Goal: Navigation & Orientation: Understand site structure

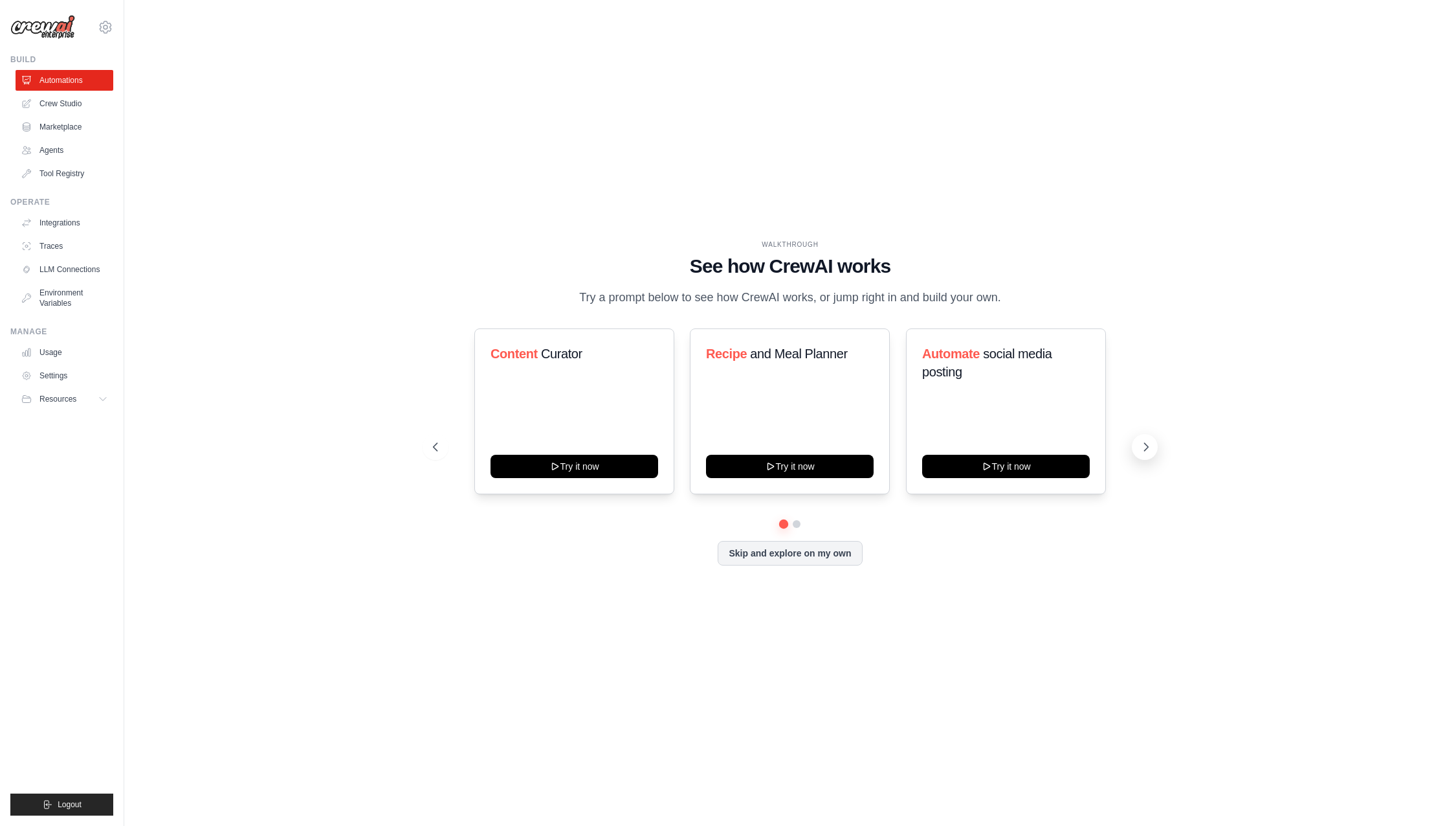
click at [1148, 450] on icon at bounding box center [1146, 446] width 13 height 13
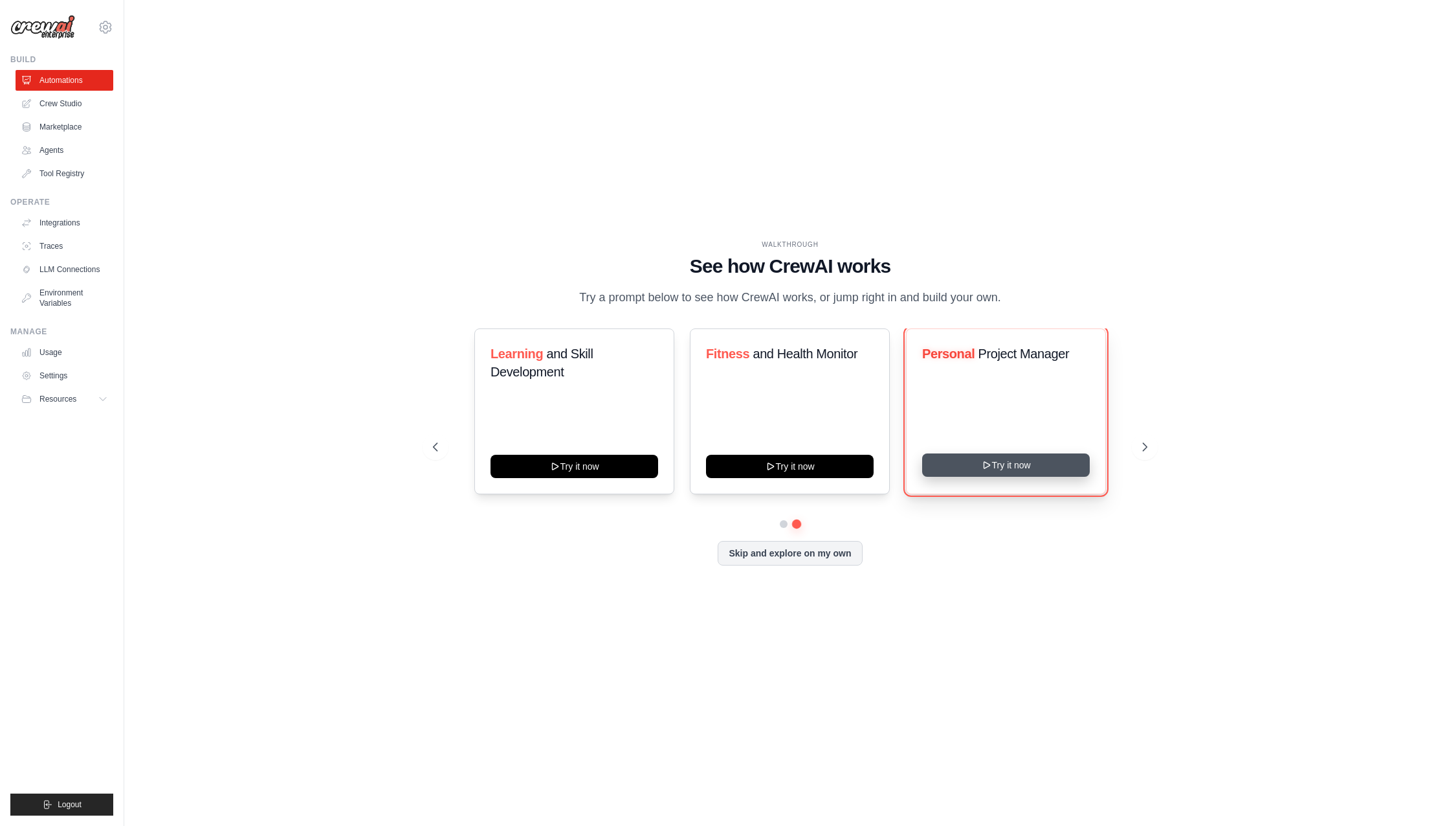
click at [1030, 466] on button "Try it now" at bounding box center [1005, 465] width 168 height 24
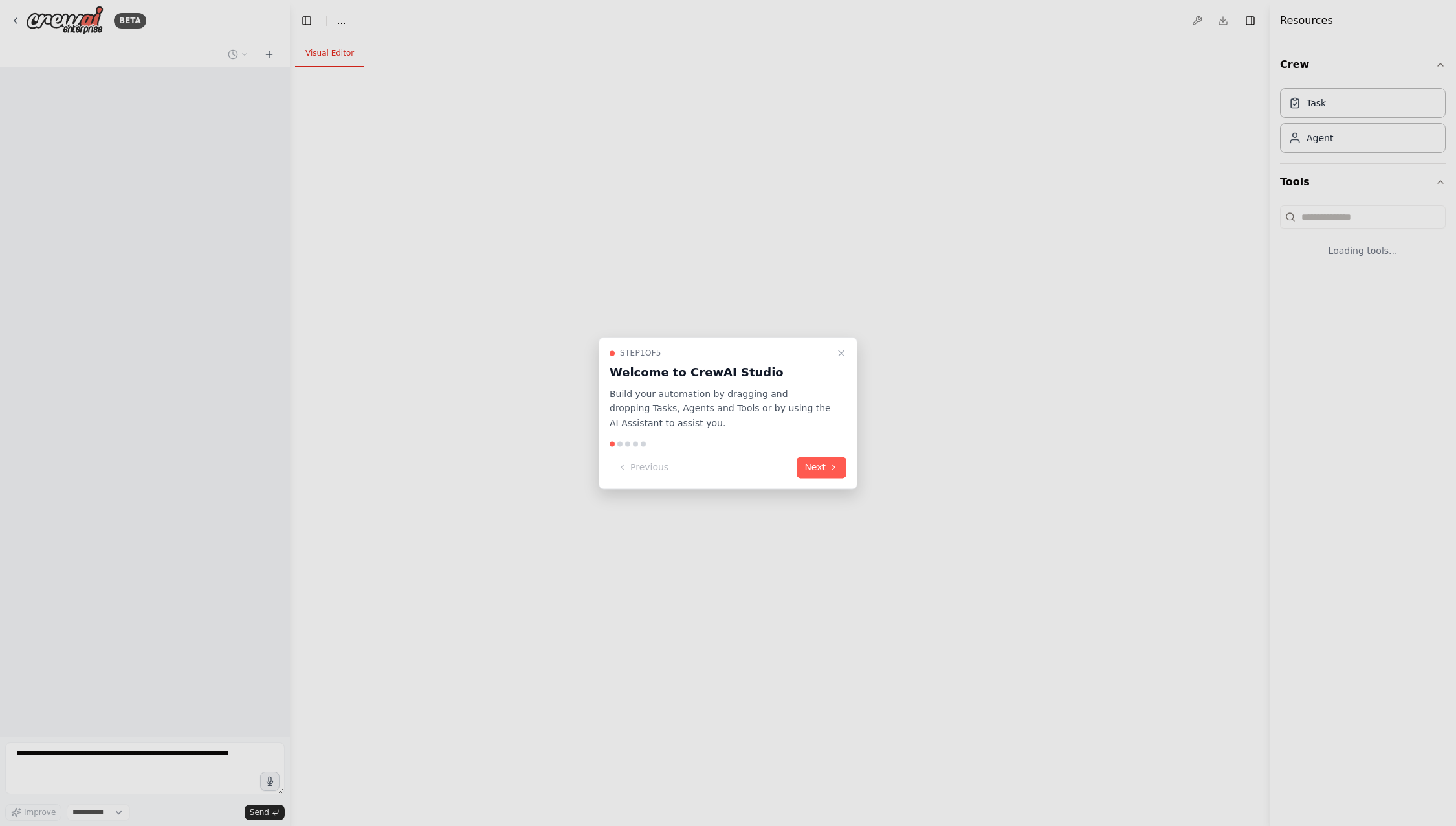
select select "****"
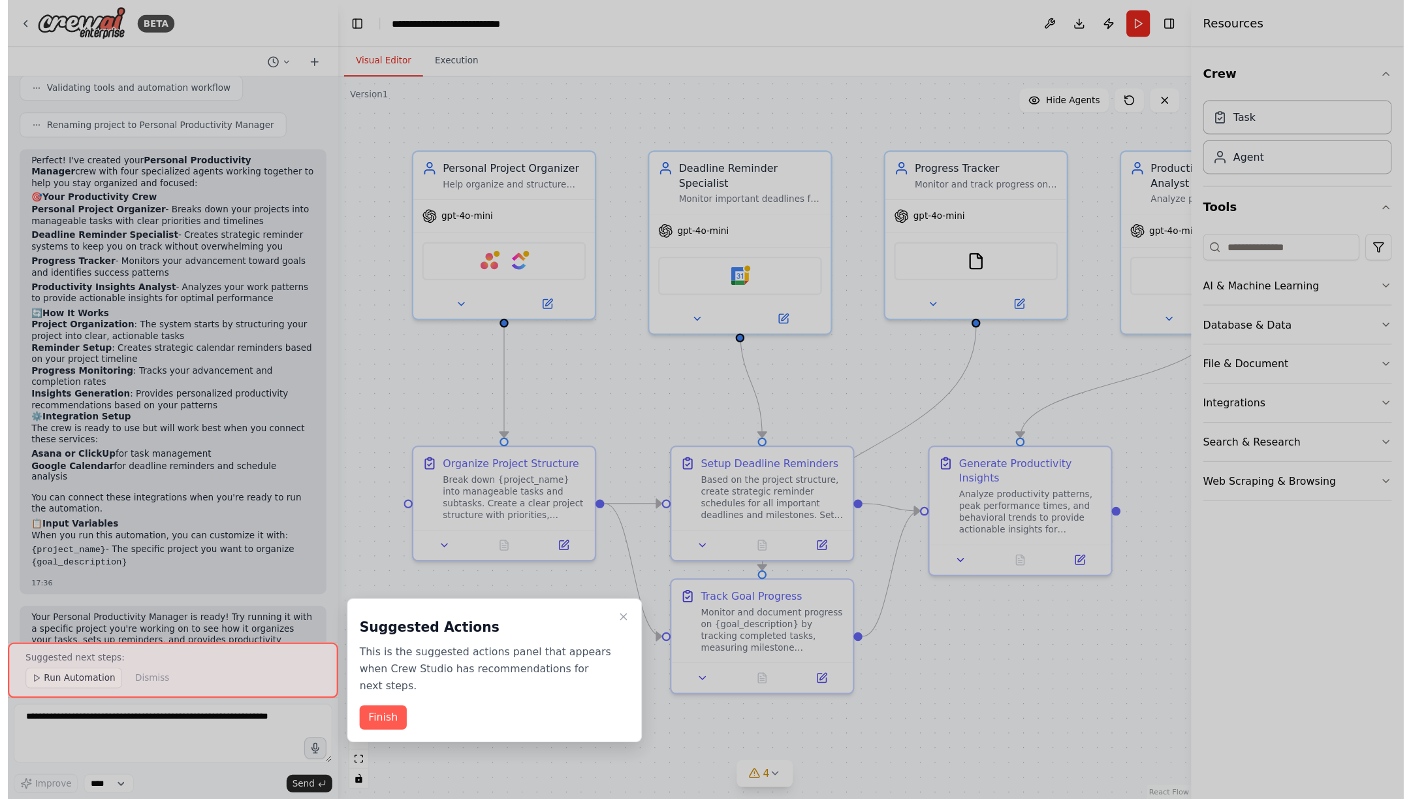
scroll to position [874, 0]
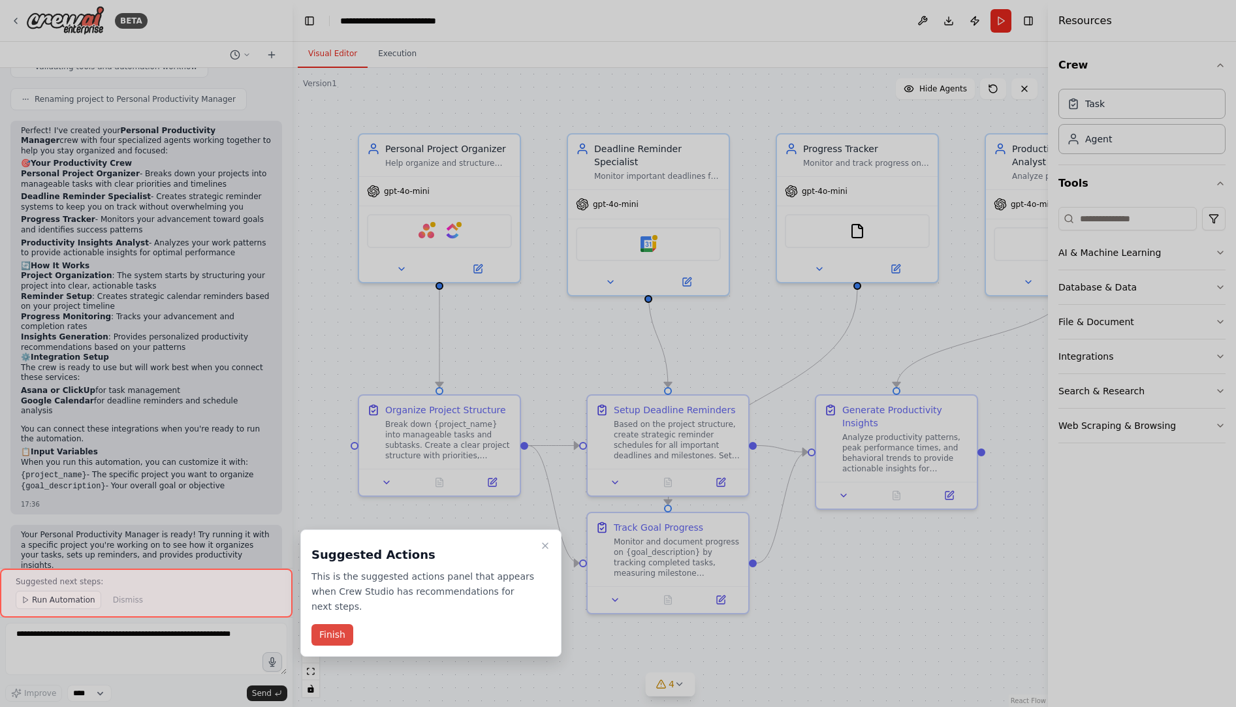
click at [335, 633] on button "Finish" at bounding box center [332, 635] width 42 height 22
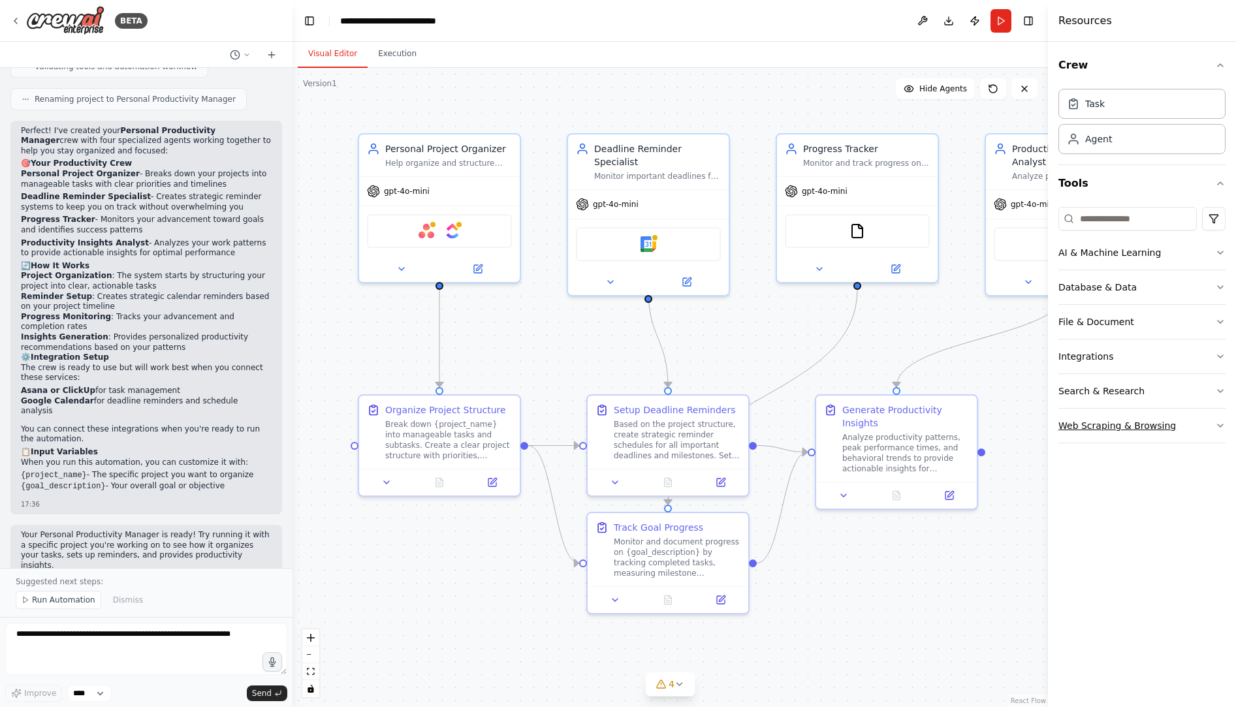
click at [1220, 424] on icon "button" at bounding box center [1220, 425] width 10 height 10
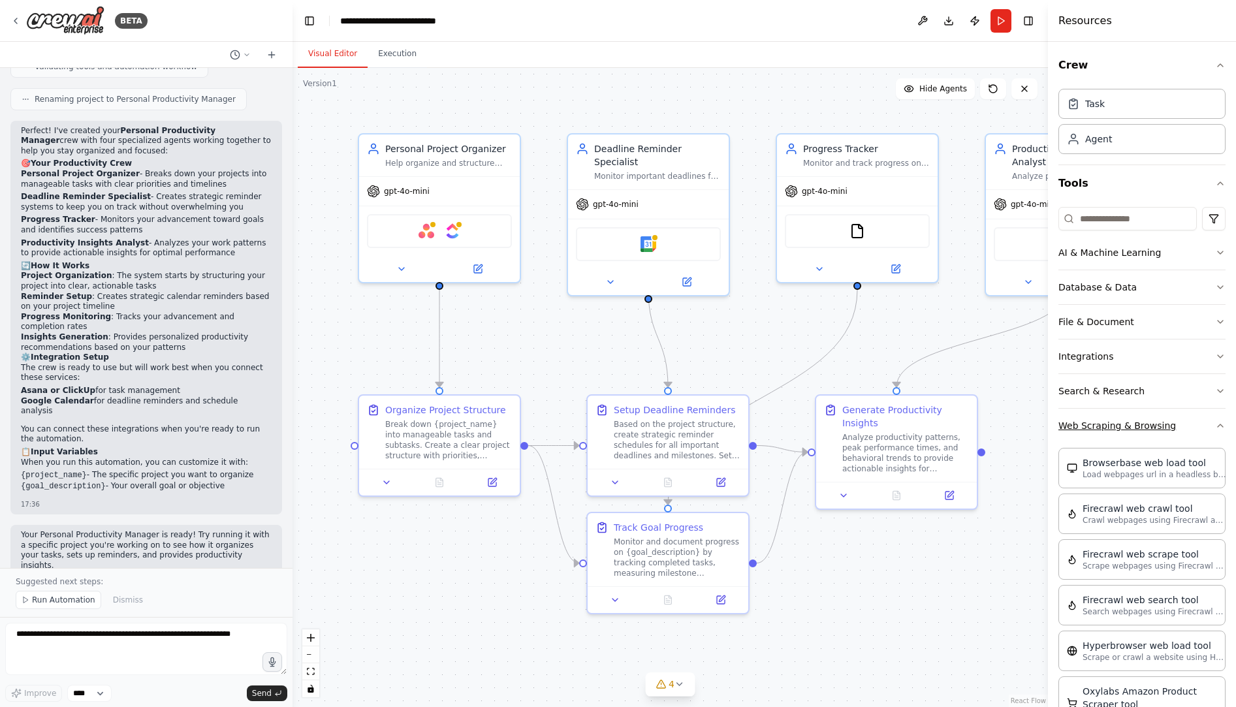
click at [1220, 424] on icon "button" at bounding box center [1220, 425] width 10 height 10
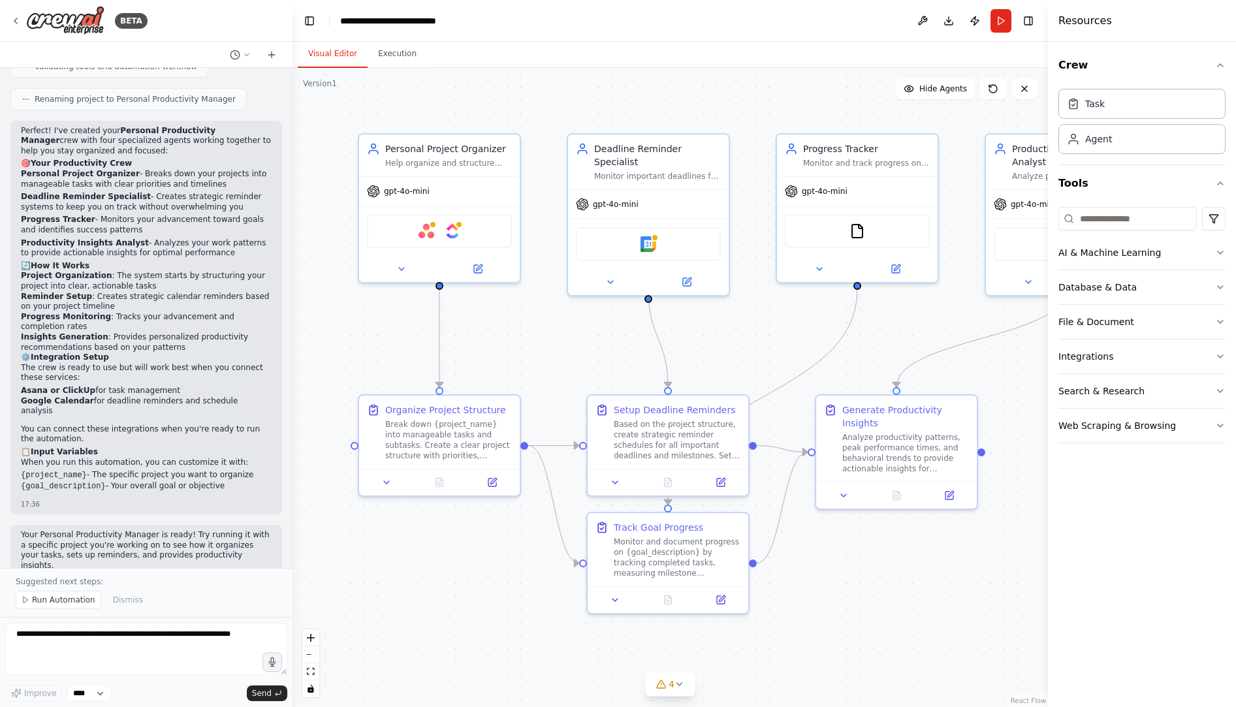
click at [1152, 574] on div "Crew Task Agent Tools AI & Machine Learning Database & Data File & Document Int…" at bounding box center [1142, 374] width 188 height 665
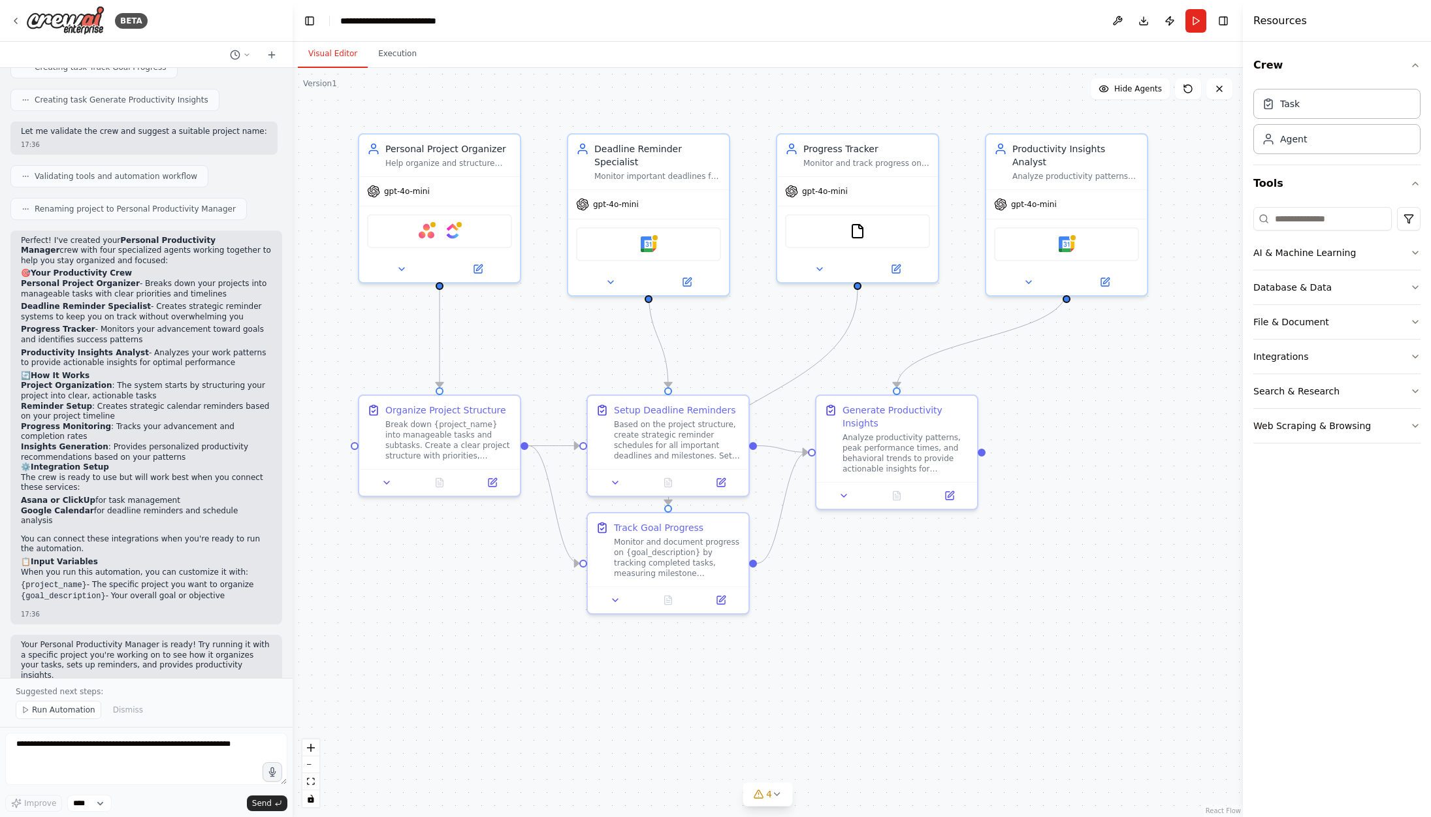
scroll to position [765, 0]
click at [21, 18] on div "BETA" at bounding box center [78, 20] width 137 height 29
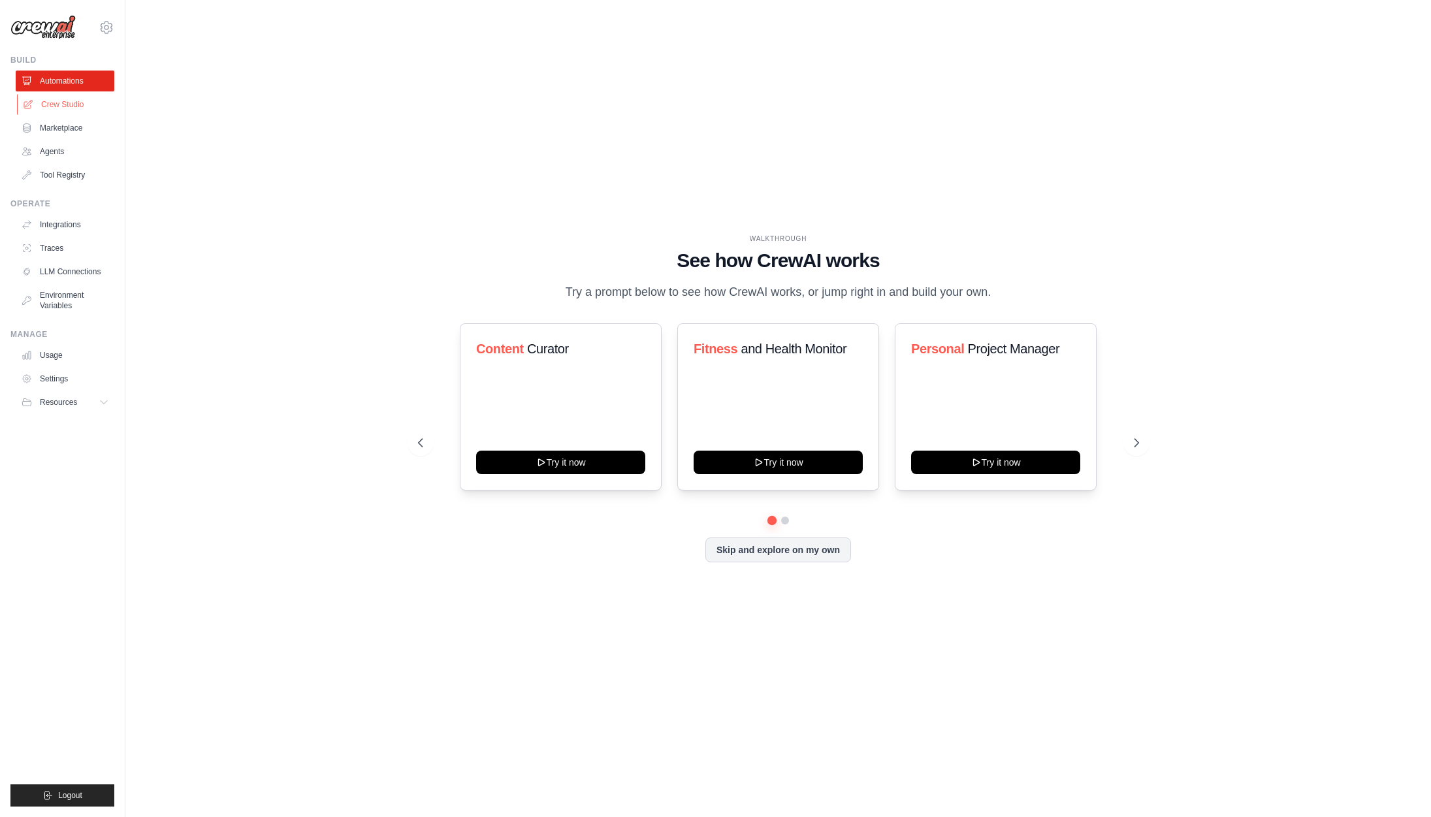
click at [68, 101] on link "Crew Studio" at bounding box center [66, 104] width 99 height 21
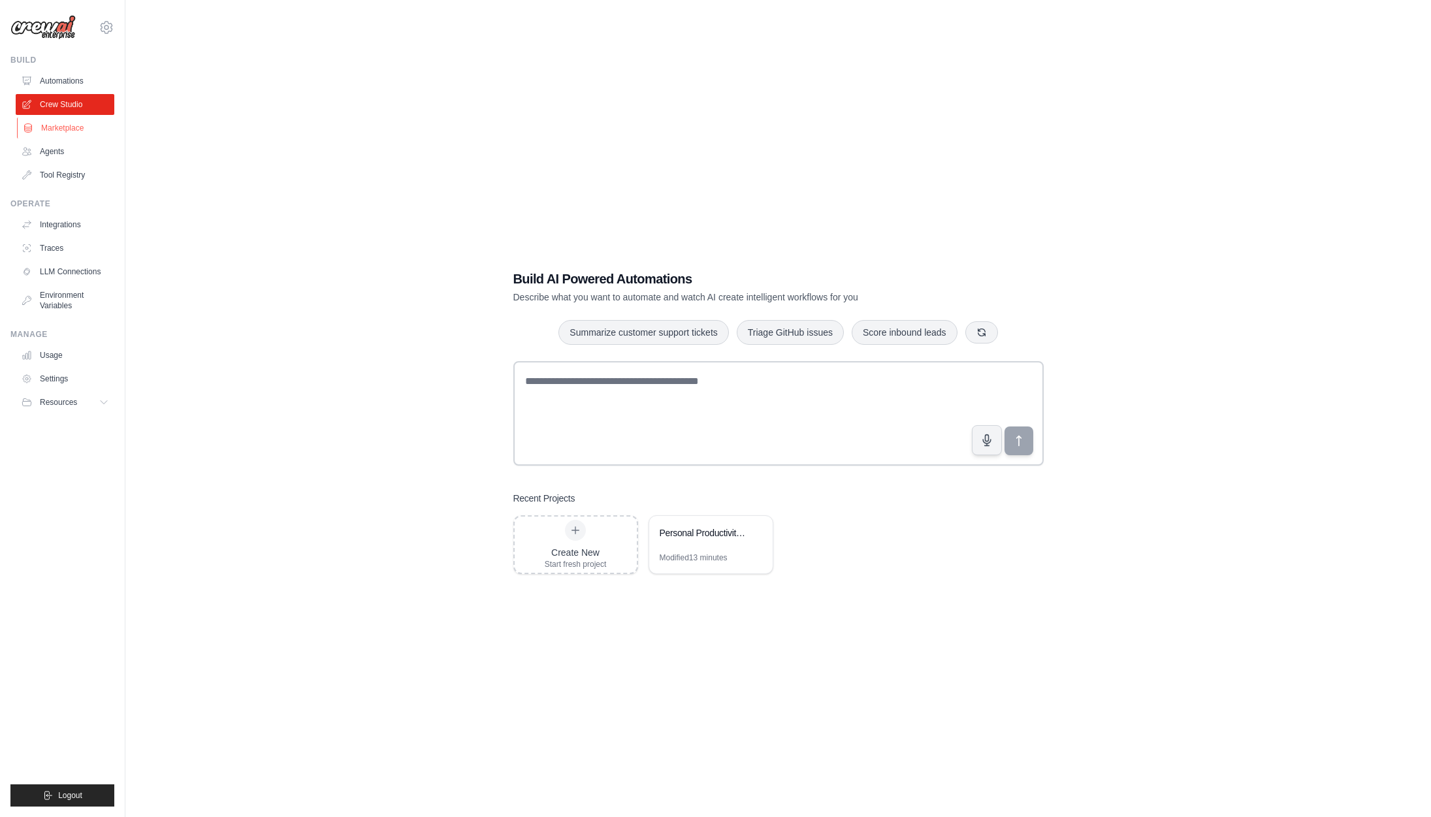
click at [67, 131] on link "Marketplace" at bounding box center [66, 128] width 99 height 21
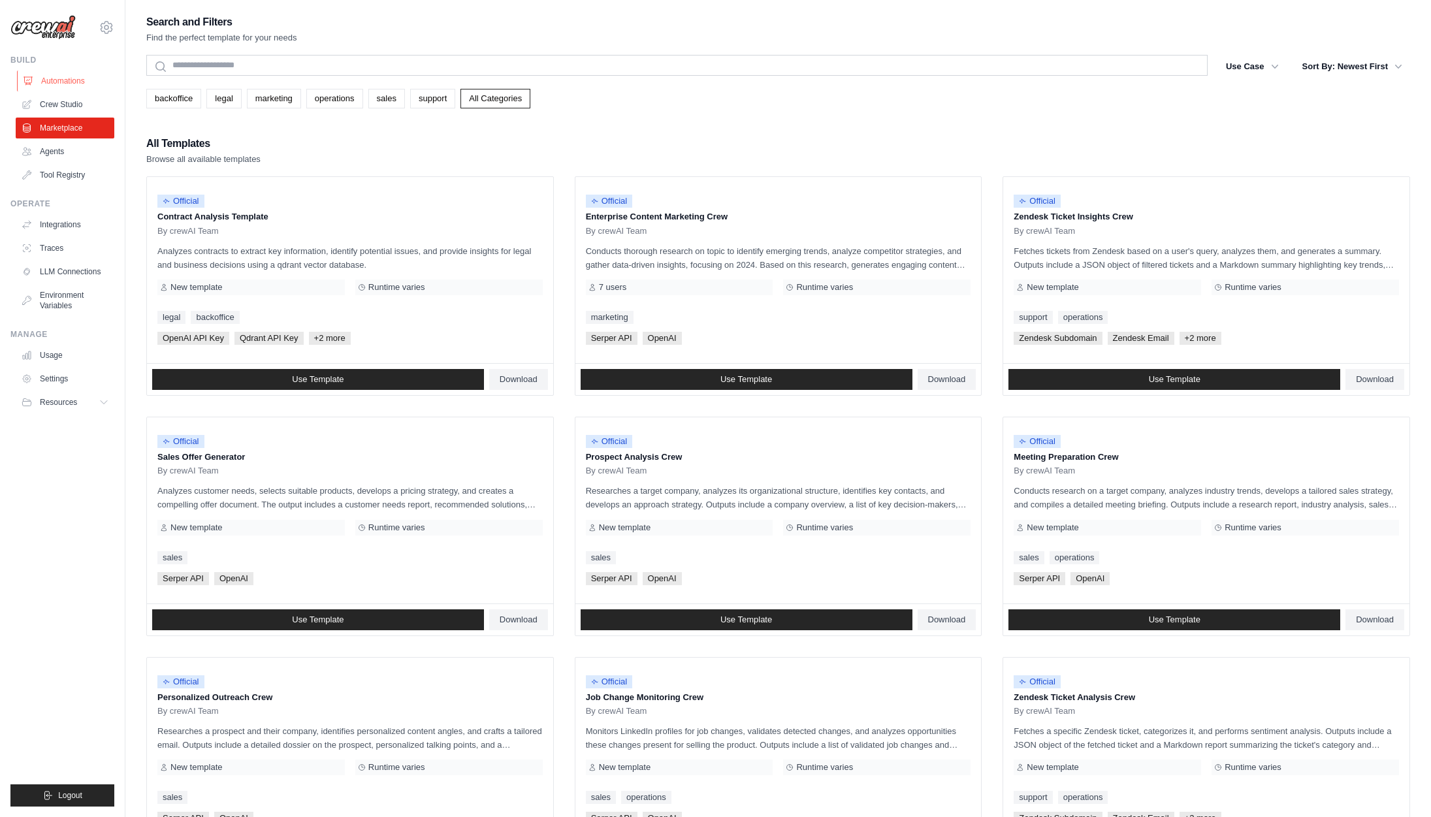
click at [70, 82] on link "Automations" at bounding box center [66, 81] width 99 height 21
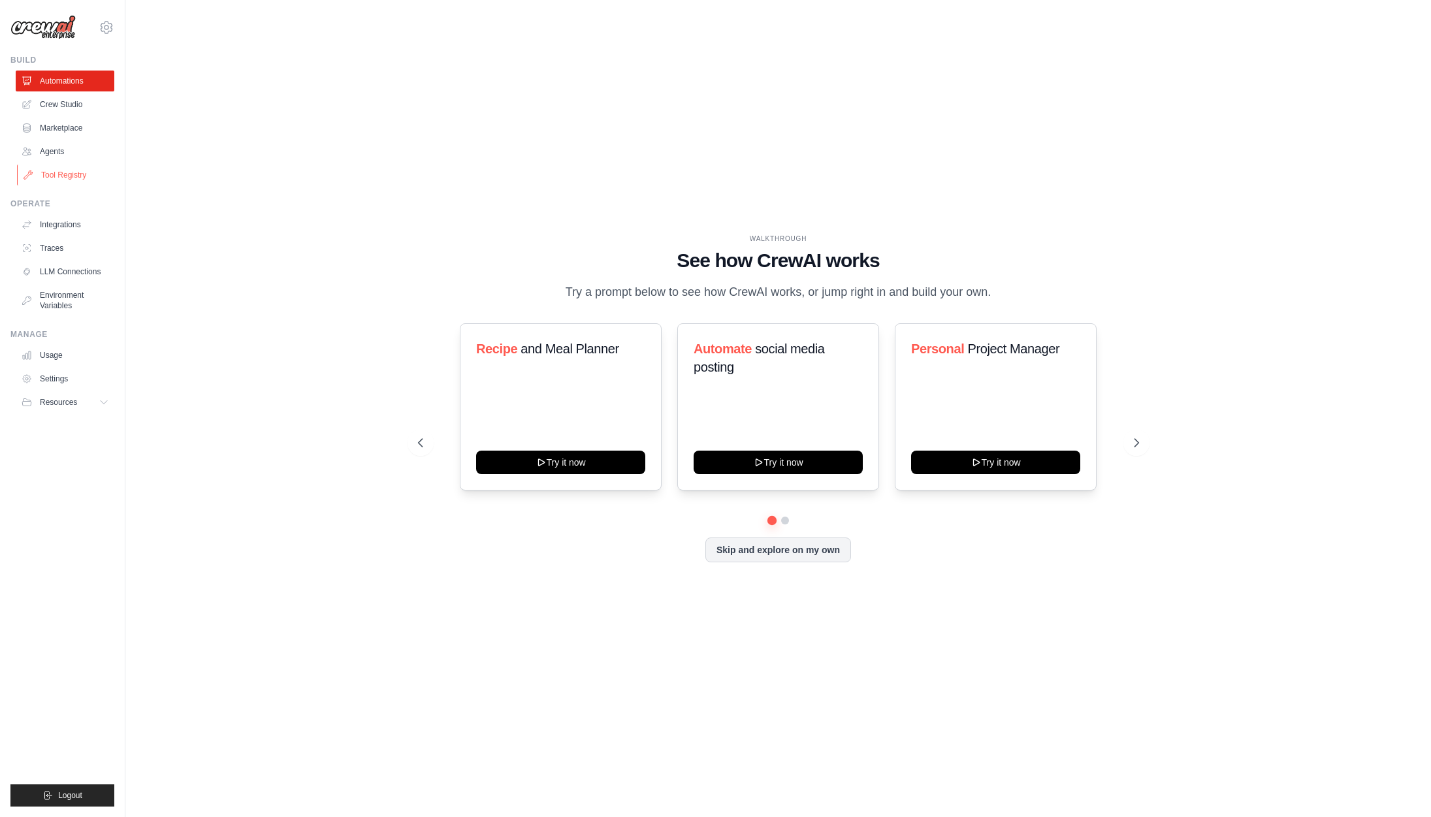
click at [69, 172] on link "Tool Registry" at bounding box center [66, 175] width 99 height 21
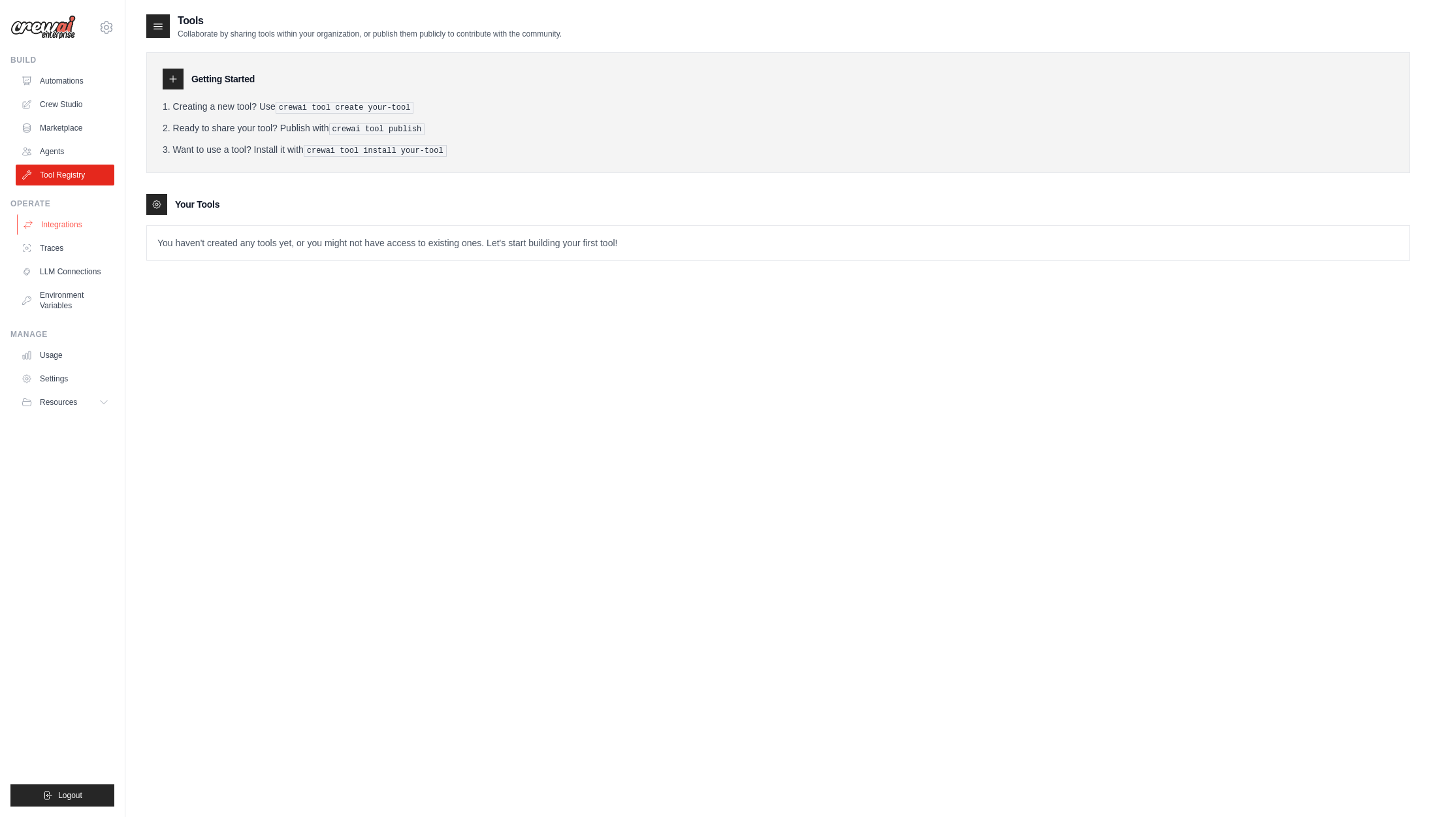
click at [50, 219] on link "Integrations" at bounding box center [66, 224] width 99 height 21
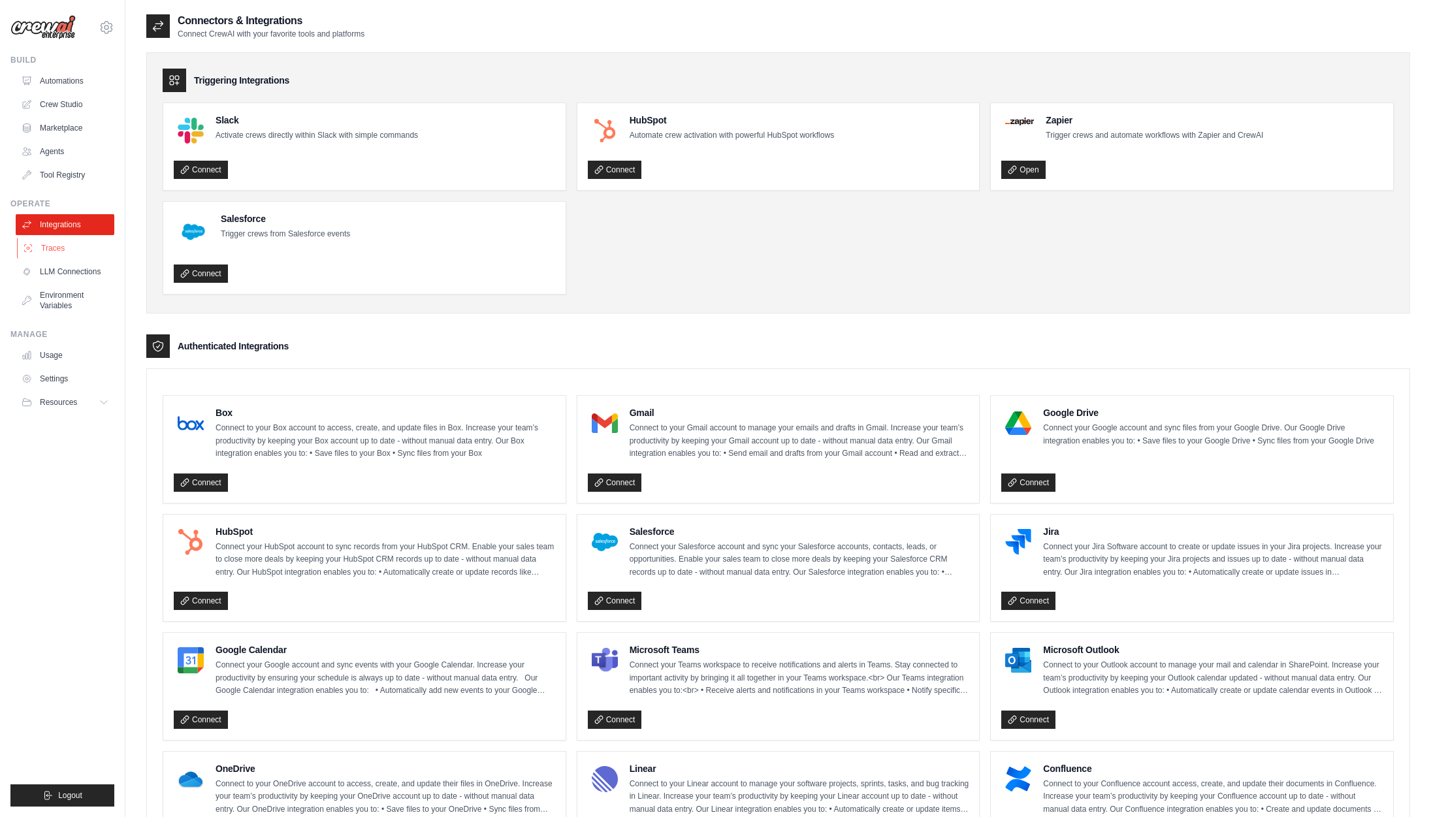
click at [51, 244] on link "Traces" at bounding box center [66, 248] width 99 height 21
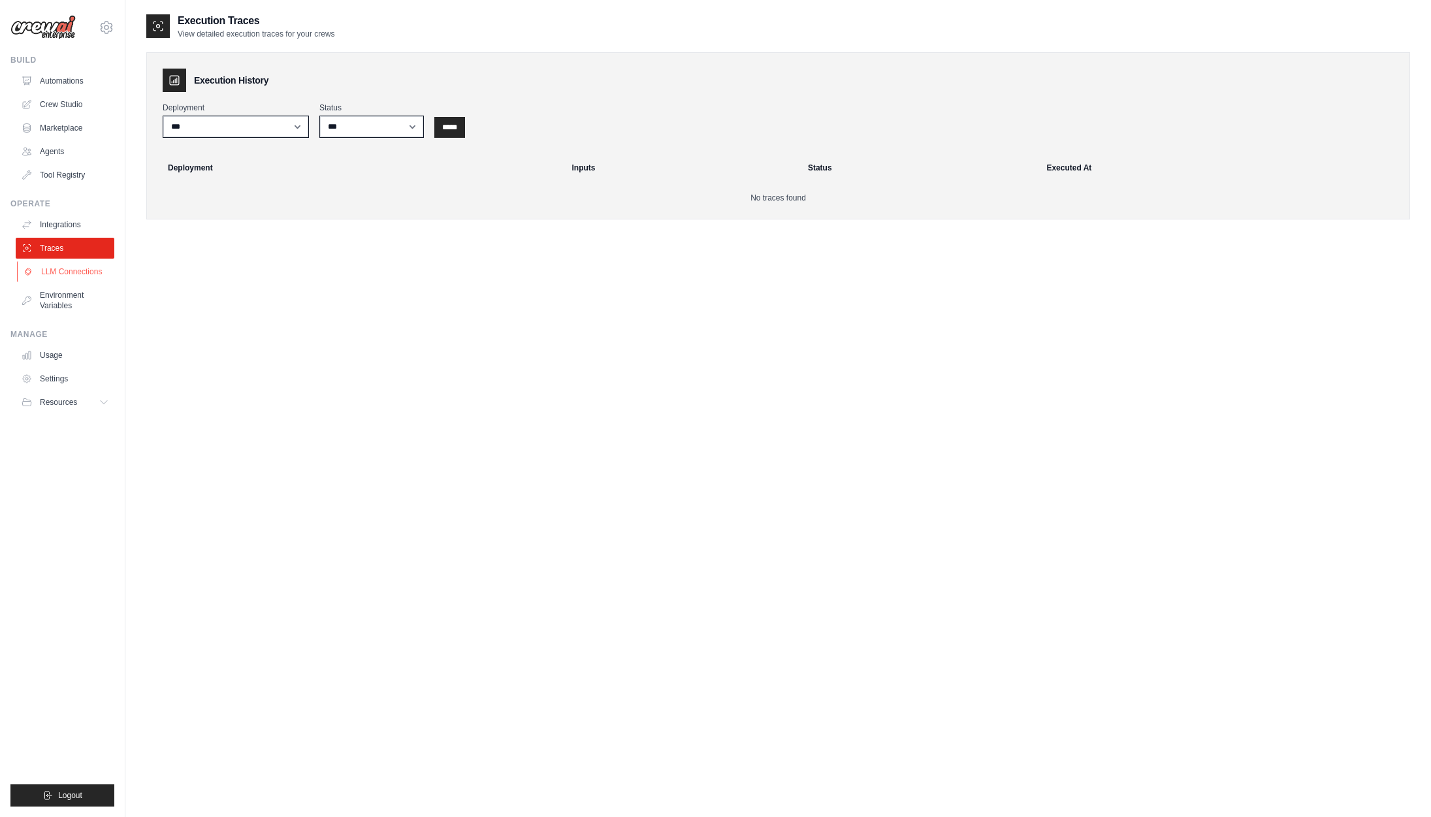
click at [67, 269] on link "LLM Connections" at bounding box center [66, 271] width 99 height 21
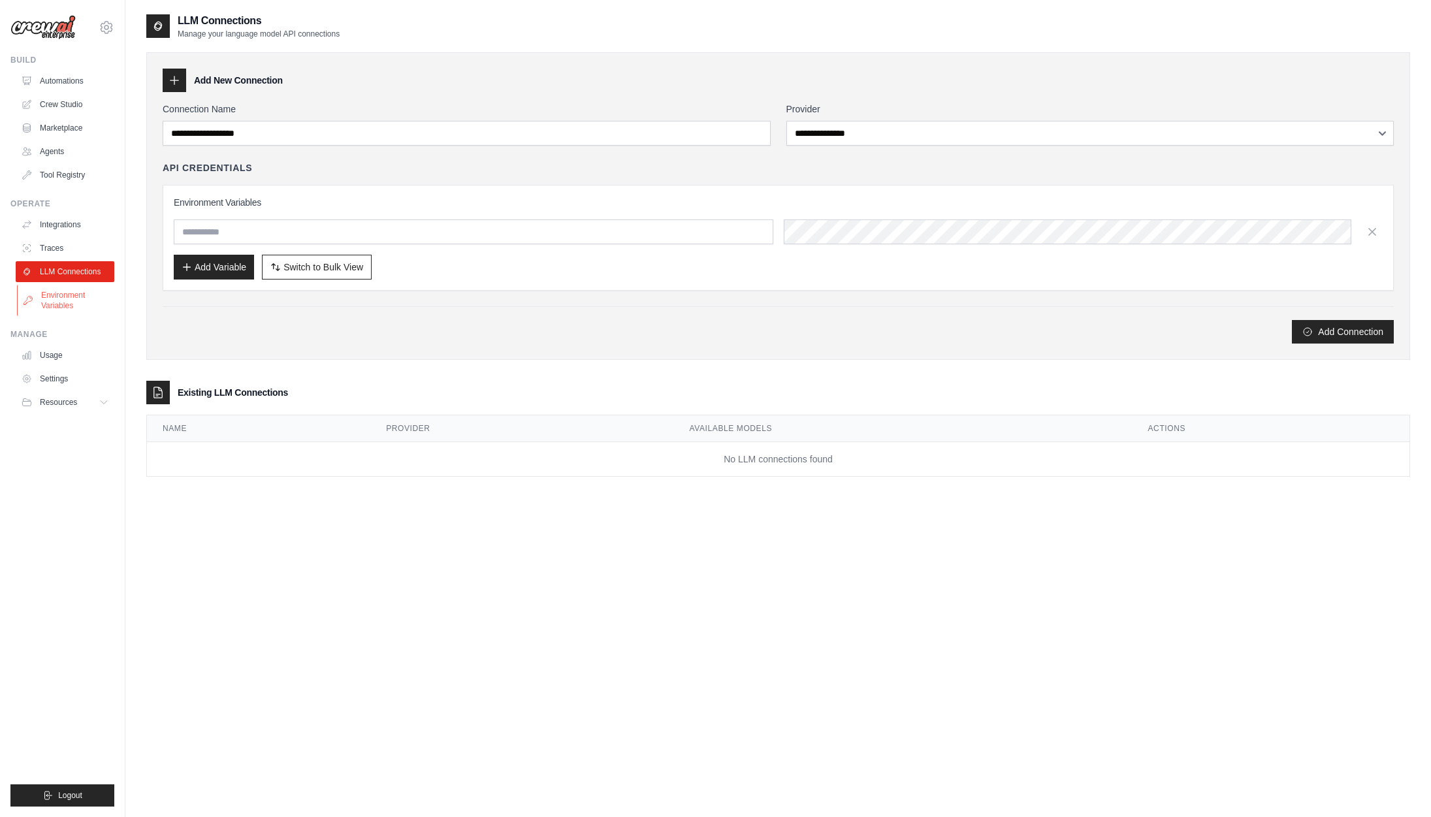
click at [63, 291] on link "Environment Variables" at bounding box center [66, 300] width 99 height 31
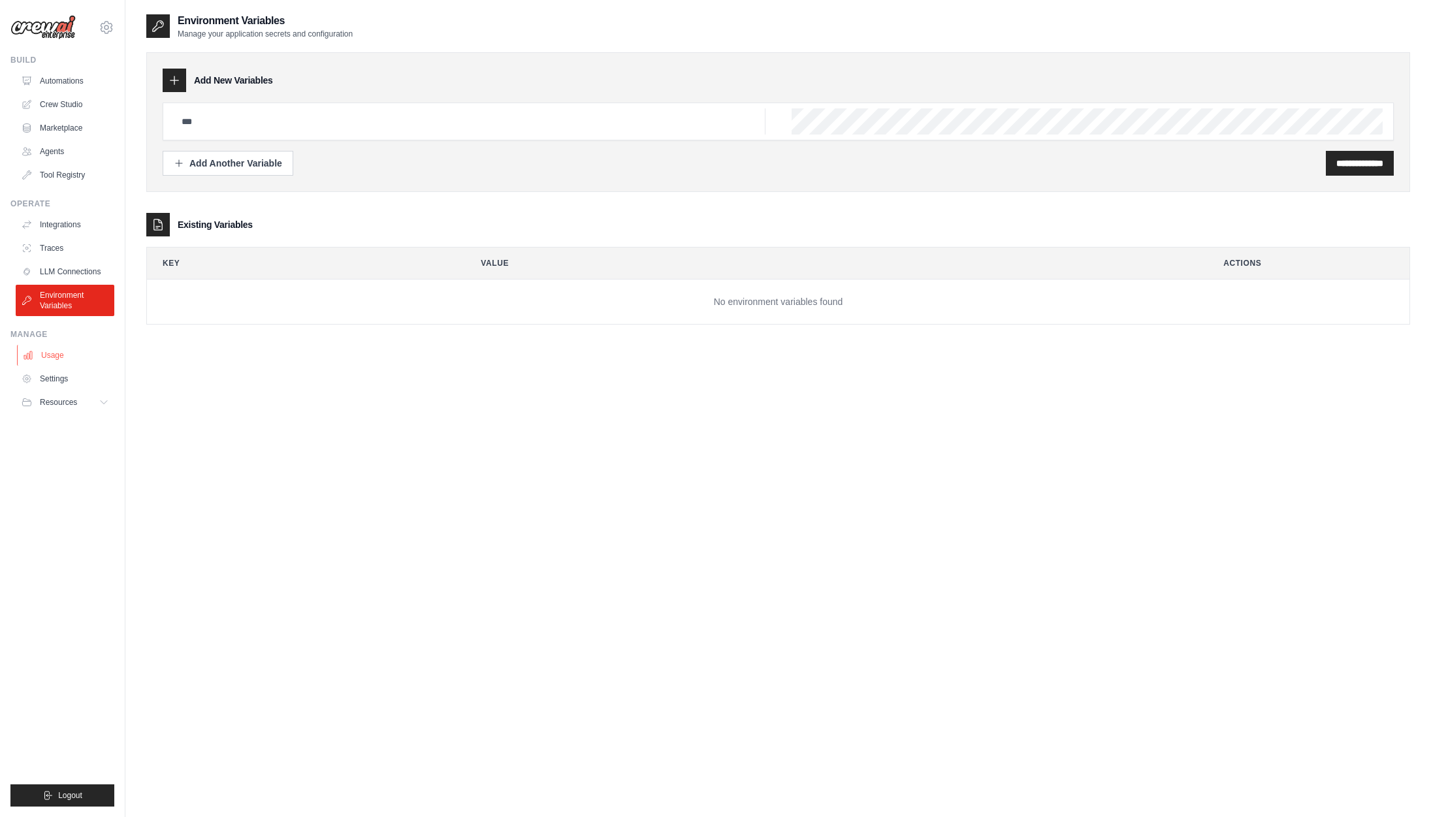
click at [56, 356] on link "Usage" at bounding box center [66, 355] width 99 height 21
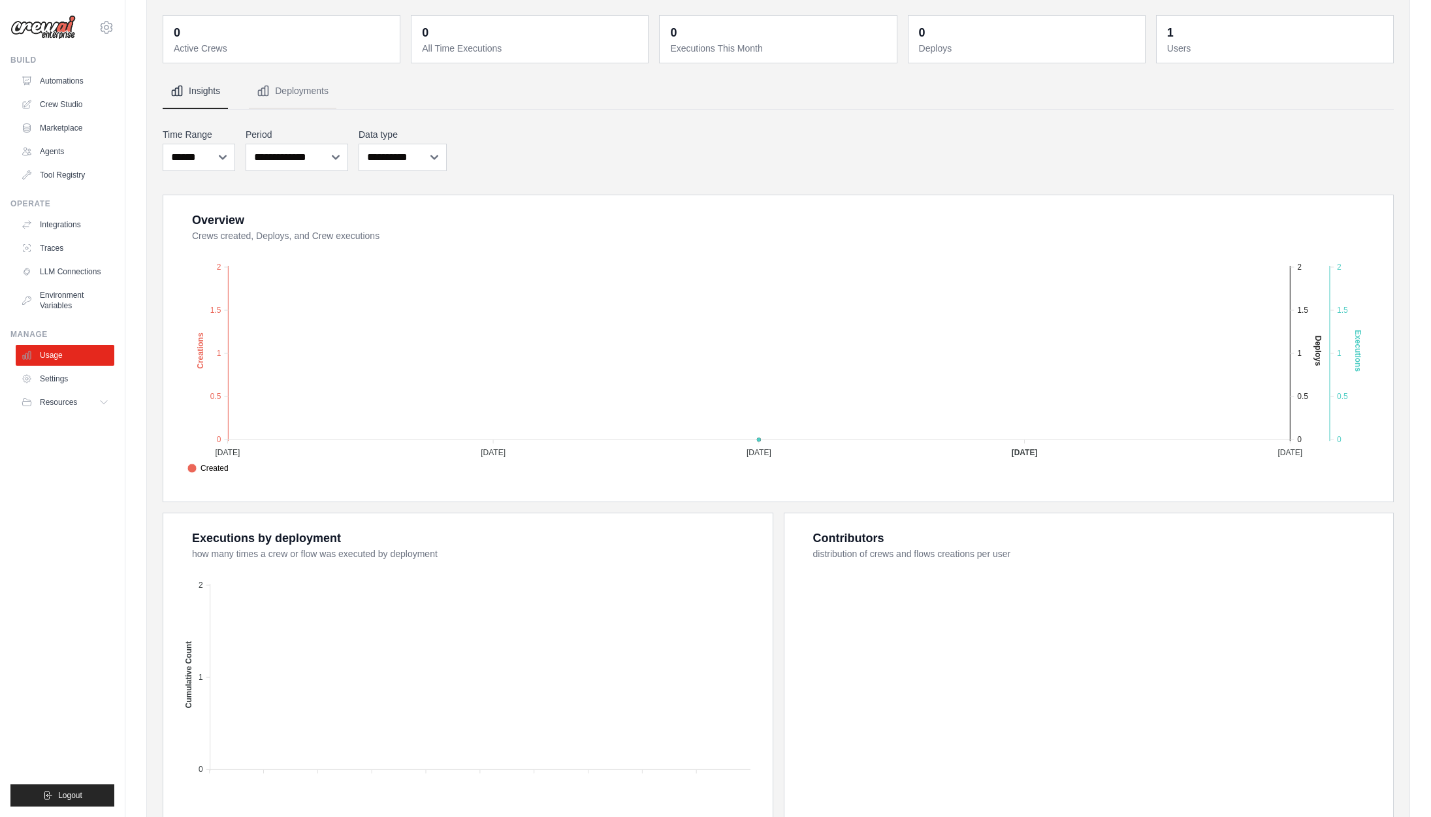
scroll to position [46, 0]
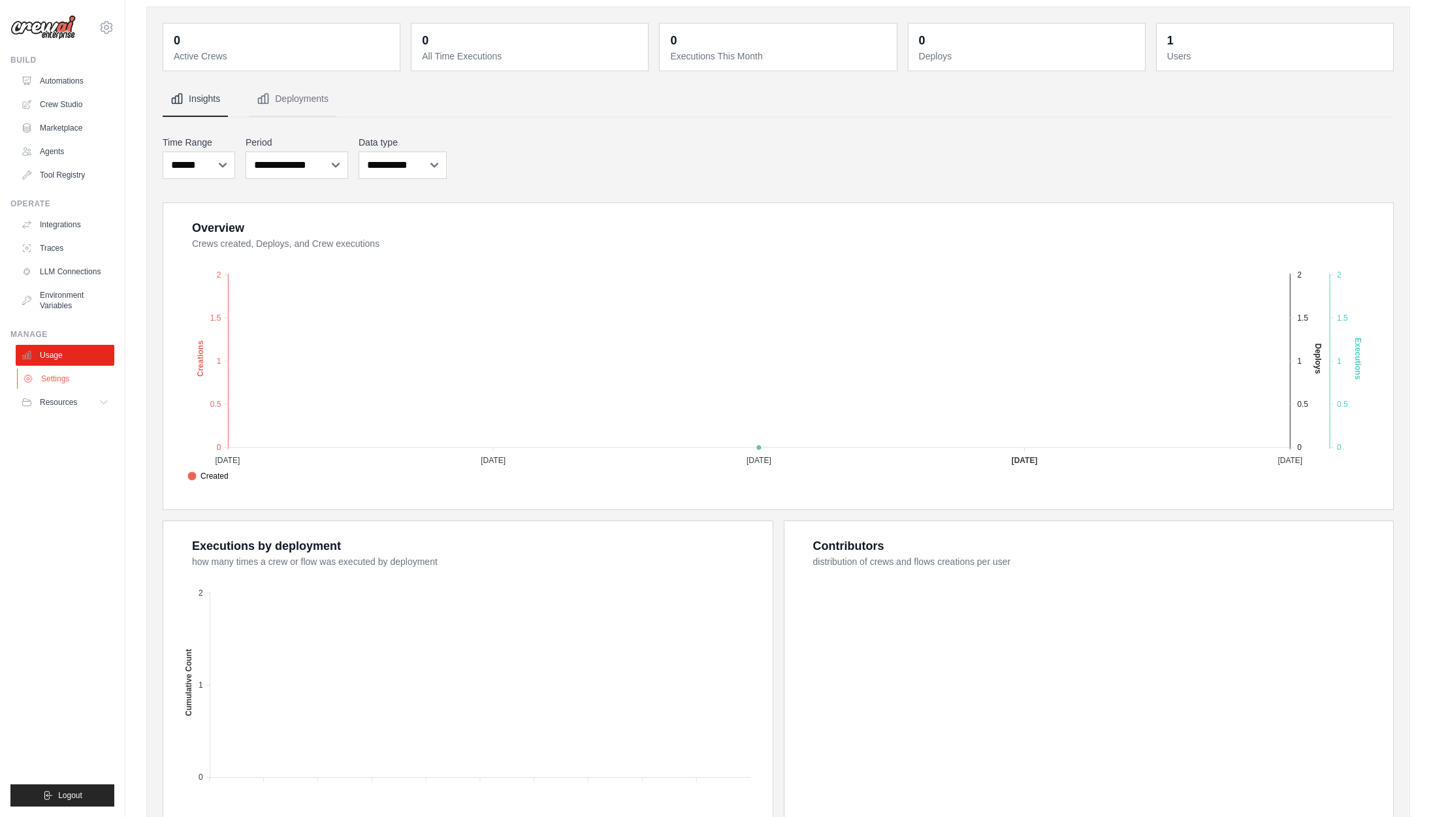
click at [67, 374] on link "Settings" at bounding box center [66, 378] width 99 height 21
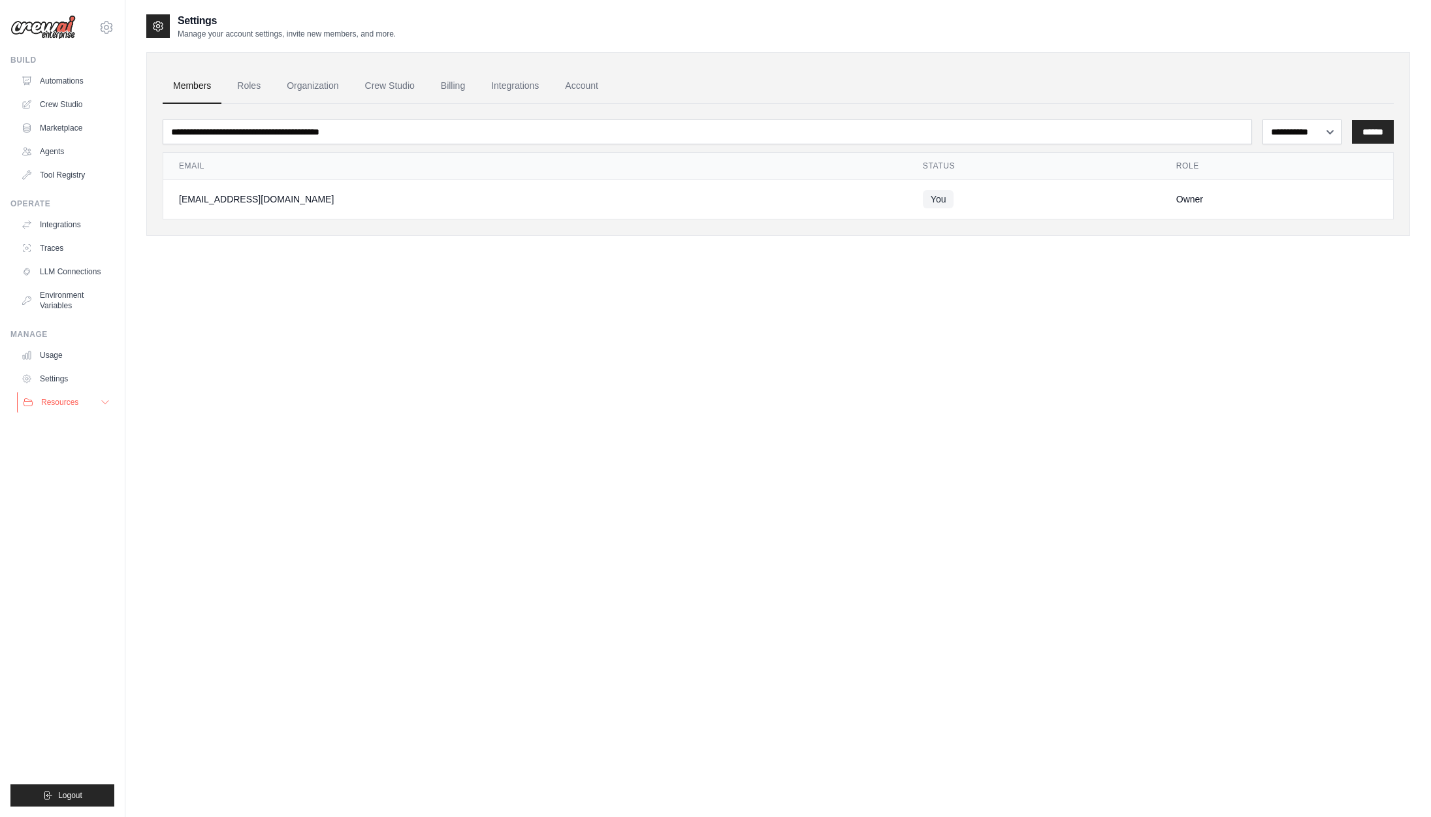
click at [50, 405] on span "Resources" at bounding box center [59, 402] width 37 height 10
click at [989, 44] on div "**********" at bounding box center [777, 137] width 1263 height 197
